Goal: Information Seeking & Learning: Learn about a topic

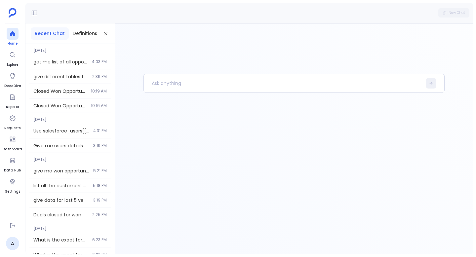
click at [13, 29] on div at bounding box center [13, 34] width 12 height 12
click at [170, 77] on p at bounding box center [283, 83] width 278 height 17
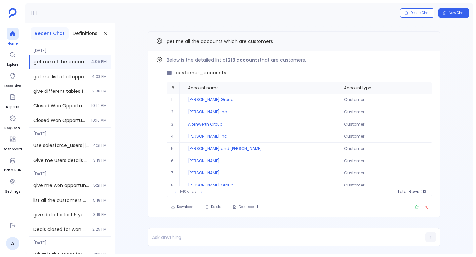
click at [7, 40] on link "Home" at bounding box center [13, 37] width 12 height 18
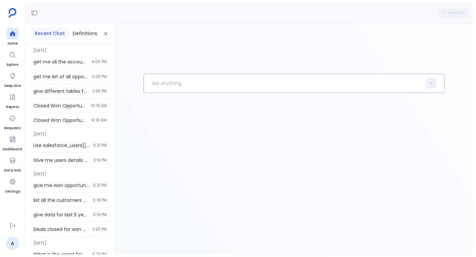
click at [161, 84] on p at bounding box center [283, 83] width 278 height 17
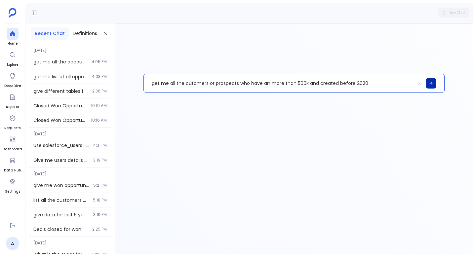
click at [430, 83] on icon at bounding box center [431, 83] width 4 height 4
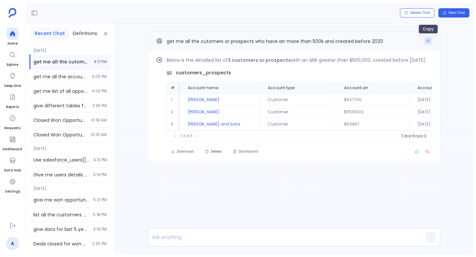
click at [427, 38] on button "Copy" at bounding box center [428, 41] width 8 height 8
click at [164, 235] on p at bounding box center [281, 236] width 266 height 9
paste p
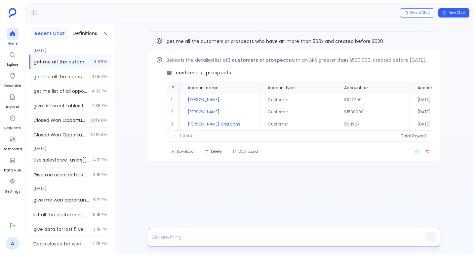
click at [11, 37] on div at bounding box center [13, 34] width 12 height 12
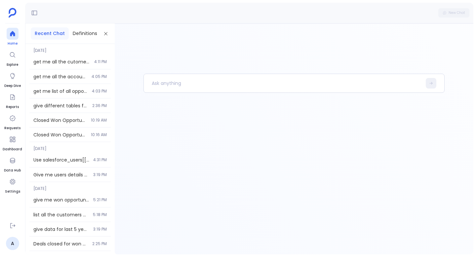
click at [11, 37] on div at bounding box center [13, 34] width 12 height 12
click at [156, 78] on p at bounding box center [283, 83] width 278 height 17
paste p
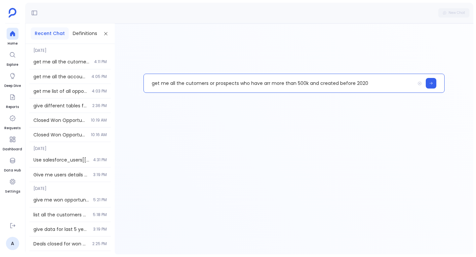
click at [189, 85] on p "get me all the cutomers or prospects who have arr more than 500k and created be…" at bounding box center [279, 83] width 271 height 17
click at [185, 84] on p "get me all the cutomers or prospects who have arr more than 500k and created be…" at bounding box center [279, 83] width 271 height 17
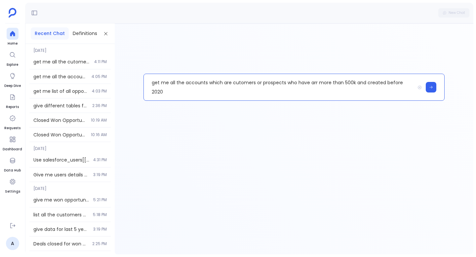
click at [248, 84] on p "get me all the accounts which are cutomers or prospects who have arr more than …" at bounding box center [279, 87] width 271 height 26
click at [289, 82] on p "get me all the accounts which are customers or prospects who have arr more than…" at bounding box center [279, 87] width 271 height 26
click at [349, 84] on p "get me all the accounts which are customers or prospects and who have arr more …" at bounding box center [279, 87] width 271 height 26
click at [371, 85] on p "get me all the accounts which are customers or prospects and who have arr more …" at bounding box center [279, 87] width 271 height 26
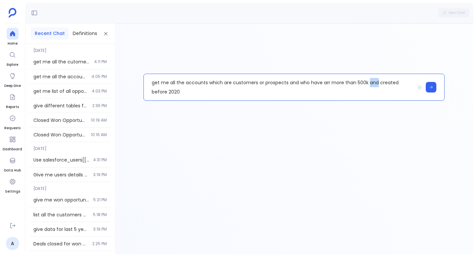
click at [371, 85] on p "get me all the accounts which are customers or prospects and who have arr more …" at bounding box center [279, 87] width 271 height 26
click at [359, 83] on p "get me all the accounts which are customers or prospects and who have arr more …" at bounding box center [279, 87] width 271 height 26
click at [431, 88] on icon at bounding box center [431, 87] width 4 height 4
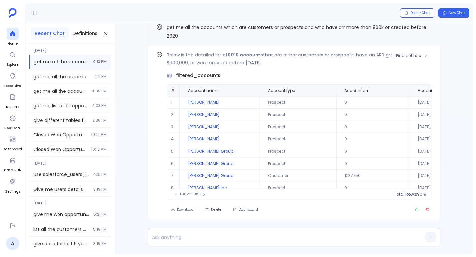
scroll to position [-14, 0]
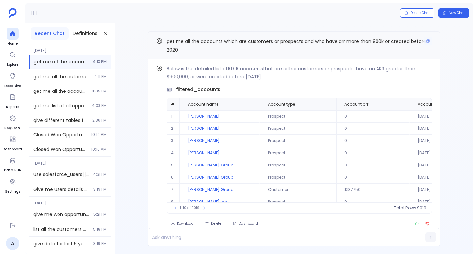
click at [175, 39] on span "get me all the accounts which are customers or prospects and who have arr more …" at bounding box center [296, 45] width 260 height 15
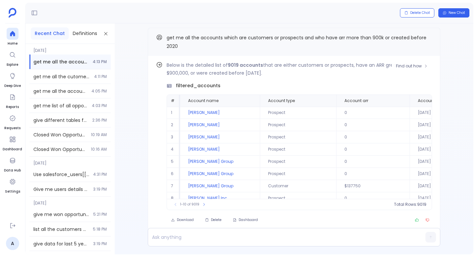
click at [212, 70] on p "Below is the detailed list of 9019 accounts that are either customers or prospe…" at bounding box center [298, 69] width 265 height 16
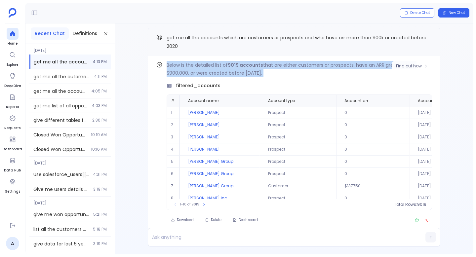
click at [212, 70] on p "Below is the detailed list of 9019 accounts that are either customers or prospe…" at bounding box center [298, 69] width 265 height 16
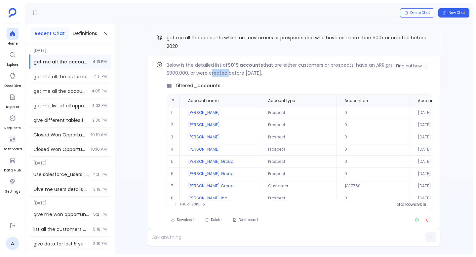
click at [212, 70] on p "Below is the detailed list of 9019 accounts that are either customers or prospe…" at bounding box center [298, 69] width 265 height 16
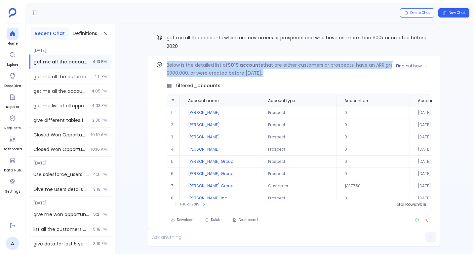
click at [212, 70] on p "Below is the detailed list of 9019 accounts that are either customers or prospe…" at bounding box center [298, 69] width 265 height 16
click at [13, 38] on div at bounding box center [13, 34] width 12 height 12
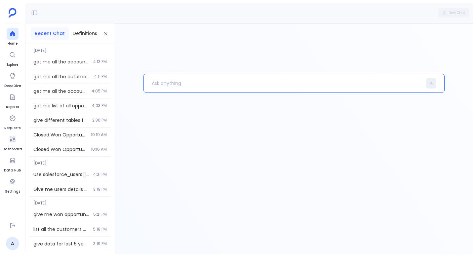
click at [196, 83] on p at bounding box center [283, 83] width 278 height 17
click at [308, 82] on p "get me all the opportunities which have renewal in [DATE] or the" at bounding box center [279, 83] width 271 height 17
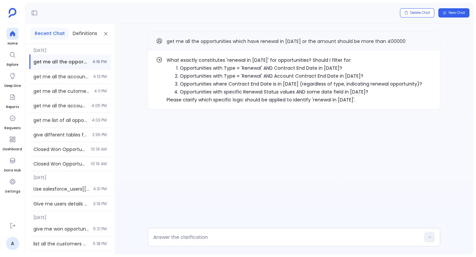
click at [310, 70] on li "Opportunities with Type = 'Renewal' AND Contract End Date in [DATE]?" at bounding box center [301, 68] width 242 height 8
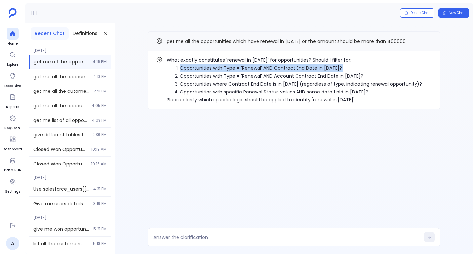
click at [310, 70] on li "Opportunities with Type = 'Renewal' AND Contract End Date in [DATE]?" at bounding box center [301, 68] width 242 height 8
copy ol "Opportunities with Type = 'Renewal' AND Contract End Date in [DATE]?"
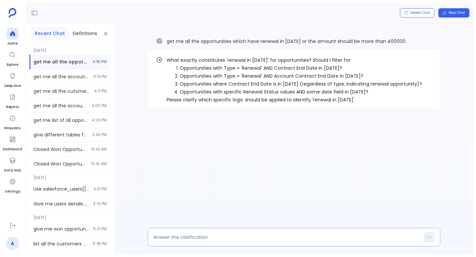
click at [250, 235] on textarea at bounding box center [286, 237] width 266 height 7
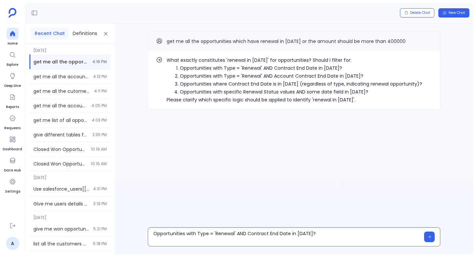
type textarea "Opportunities with Type = 'Renewal' AND Contract End Date in [DATE]?"
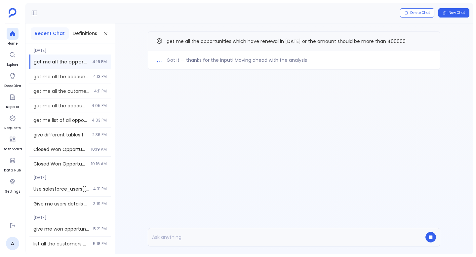
click at [224, 62] on span "Got it — thanks for the input! Moving ahead with the analysis" at bounding box center [236, 60] width 140 height 8
click at [242, 112] on div "Got it — thanks for the input! Moving ahead with the analysis get me all the op…" at bounding box center [294, 138] width 358 height 231
click at [236, 41] on span "get me all the opportunities which have renewal in [DATE] or the amount should …" at bounding box center [285, 41] width 239 height 7
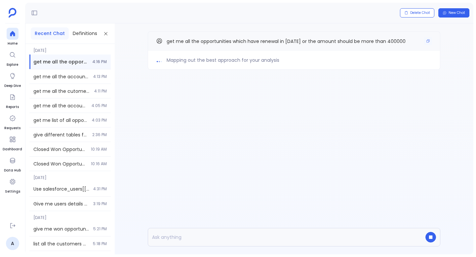
click at [236, 41] on span "get me all the opportunities which have renewal in [DATE] or the amount should …" at bounding box center [285, 41] width 239 height 7
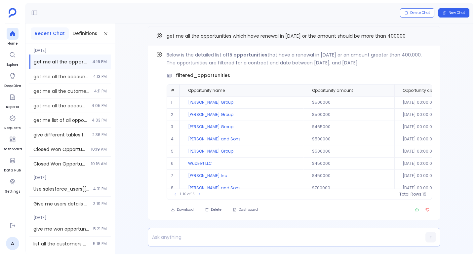
scroll to position [-5, 0]
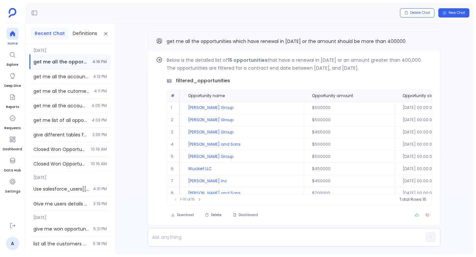
click at [9, 37] on icon at bounding box center [12, 33] width 7 height 7
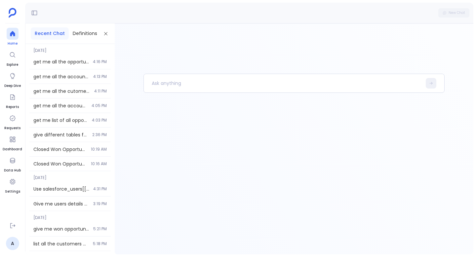
click at [9, 37] on icon at bounding box center [12, 33] width 7 height 7
click at [157, 86] on p at bounding box center [283, 83] width 278 height 17
click at [13, 35] on icon at bounding box center [12, 33] width 5 height 5
click at [12, 33] on icon at bounding box center [12, 33] width 5 height 5
click at [182, 86] on p at bounding box center [283, 83] width 278 height 17
